Goal: Navigation & Orientation: Find specific page/section

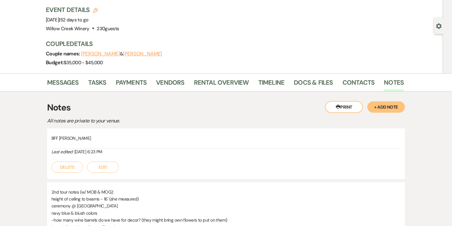
scroll to position [43, 0]
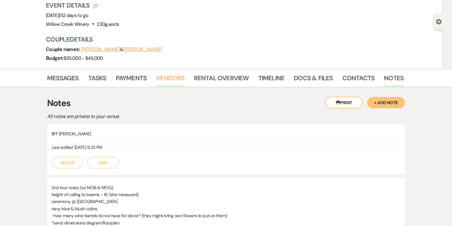
click at [164, 81] on link "Vendors" at bounding box center [170, 80] width 28 height 14
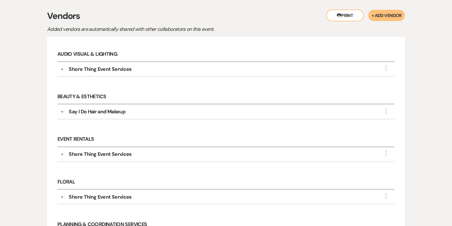
scroll to position [115, 0]
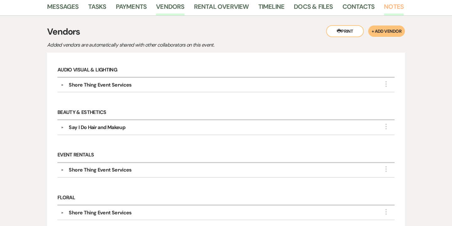
click at [389, 11] on link "Notes" at bounding box center [394, 9] width 20 height 14
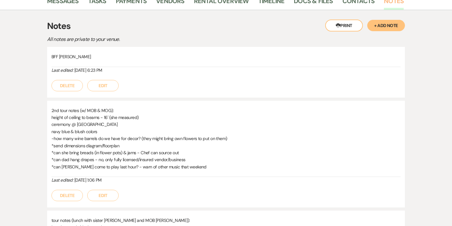
scroll to position [121, 0]
click at [141, 151] on p "*can she bring breads (in flower pots) & jams - Chef can source out" at bounding box center [226, 152] width 349 height 7
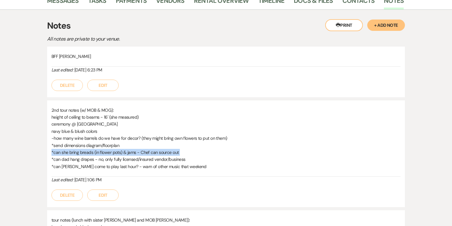
click at [141, 151] on p "*can she bring breads (in flower pots) & jams - Chef can source out" at bounding box center [226, 152] width 349 height 7
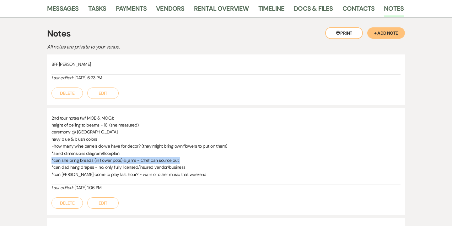
scroll to position [0, 0]
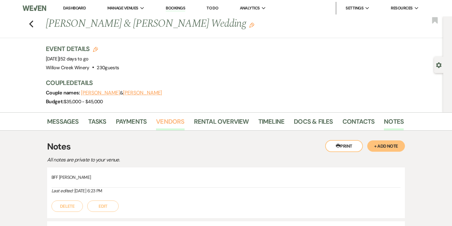
click at [180, 125] on link "Vendors" at bounding box center [170, 123] width 28 height 14
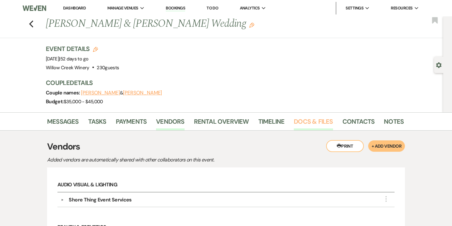
click at [316, 121] on link "Docs & Files" at bounding box center [313, 123] width 39 height 14
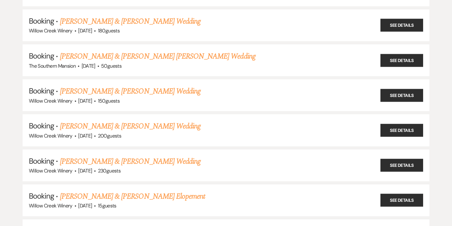
scroll to position [662, 0]
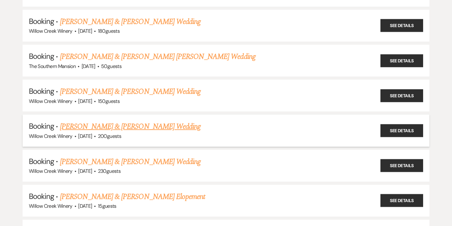
click at [147, 121] on link "Brian Korn & Valerie Sadowl's Wedding" at bounding box center [130, 126] width 141 height 11
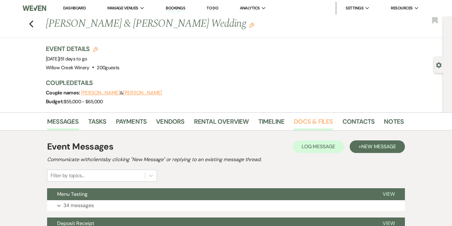
click at [306, 124] on link "Docs & Files" at bounding box center [313, 123] width 39 height 14
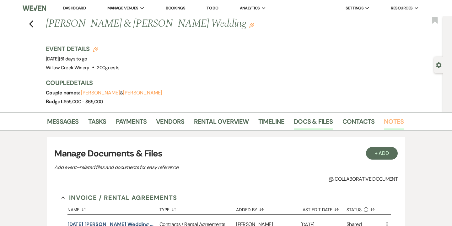
click at [384, 119] on link "Notes" at bounding box center [394, 123] width 20 height 14
